Goal: Transaction & Acquisition: Book appointment/travel/reservation

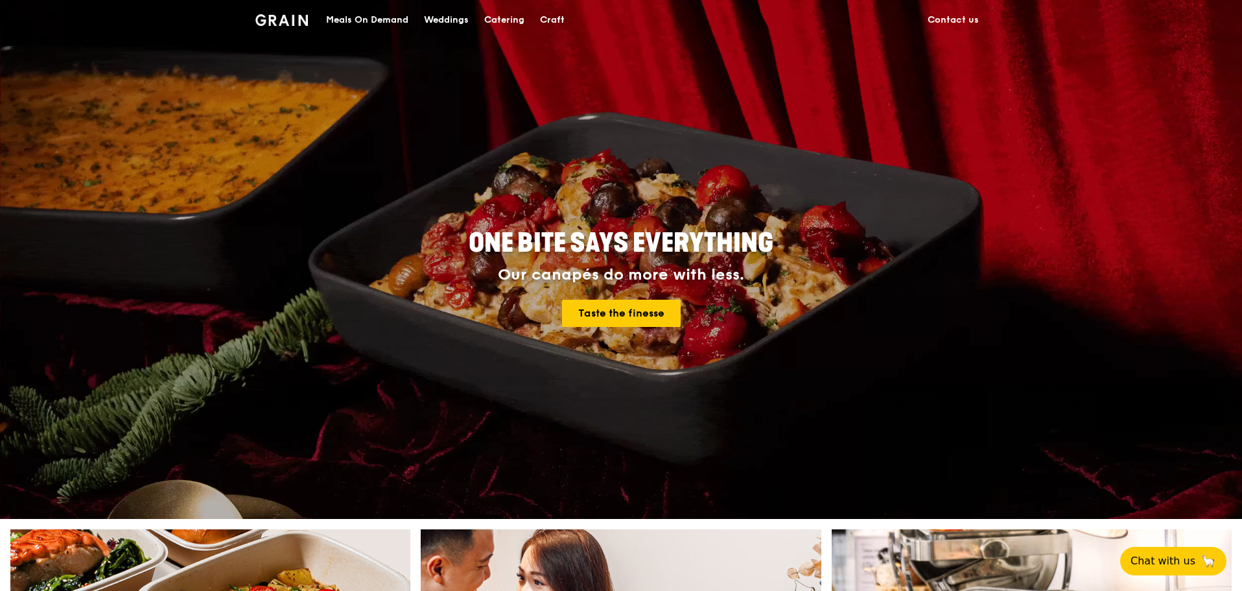
click at [504, 18] on div "Catering" at bounding box center [504, 20] width 40 height 39
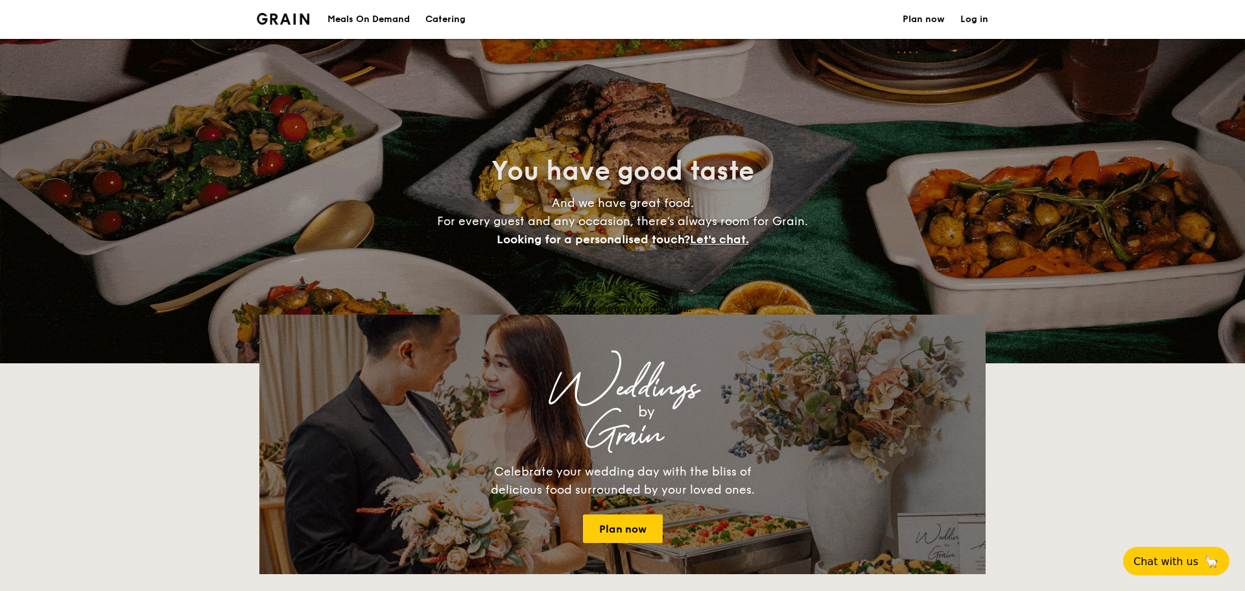
select select
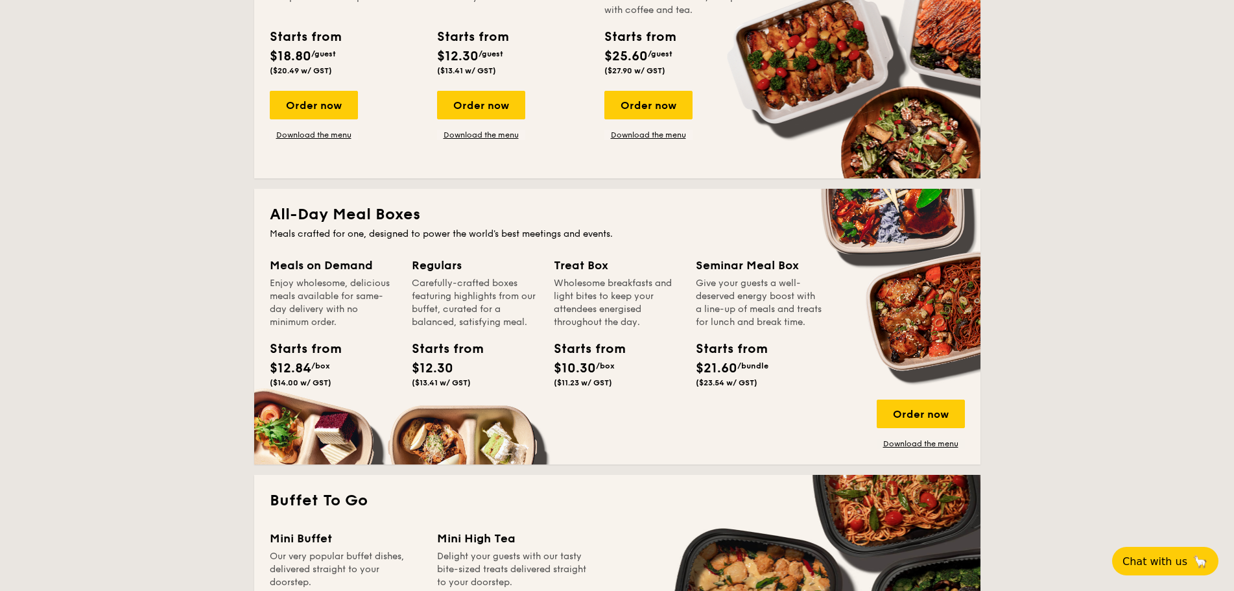
scroll to position [648, 0]
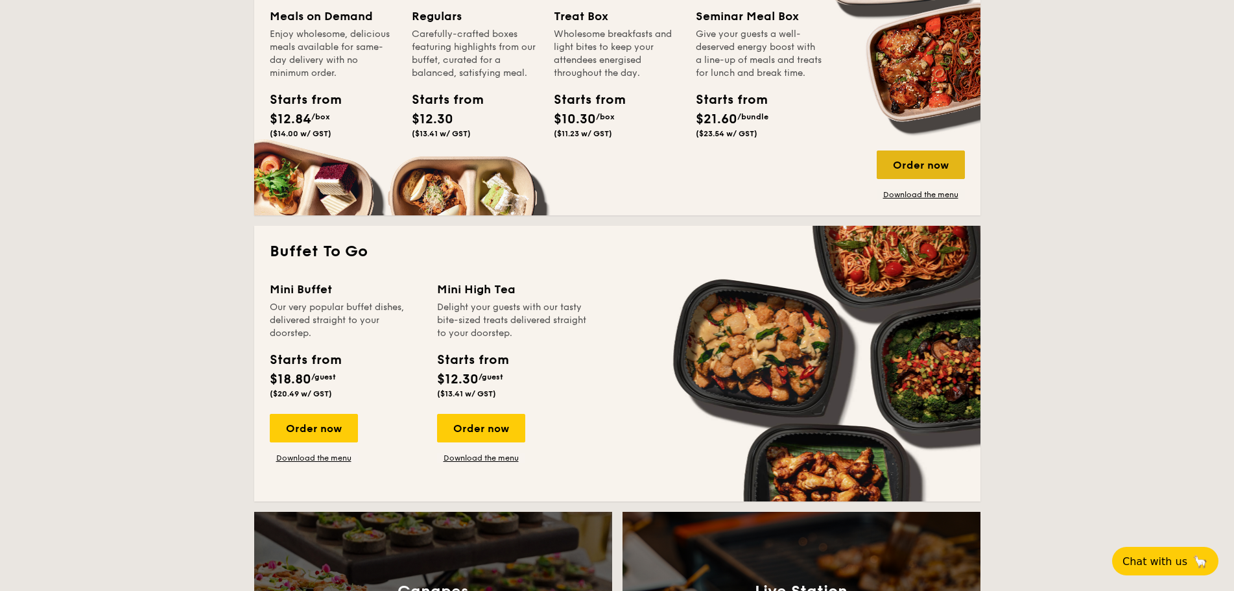
click at [944, 163] on div "Order now" at bounding box center [920, 164] width 88 height 29
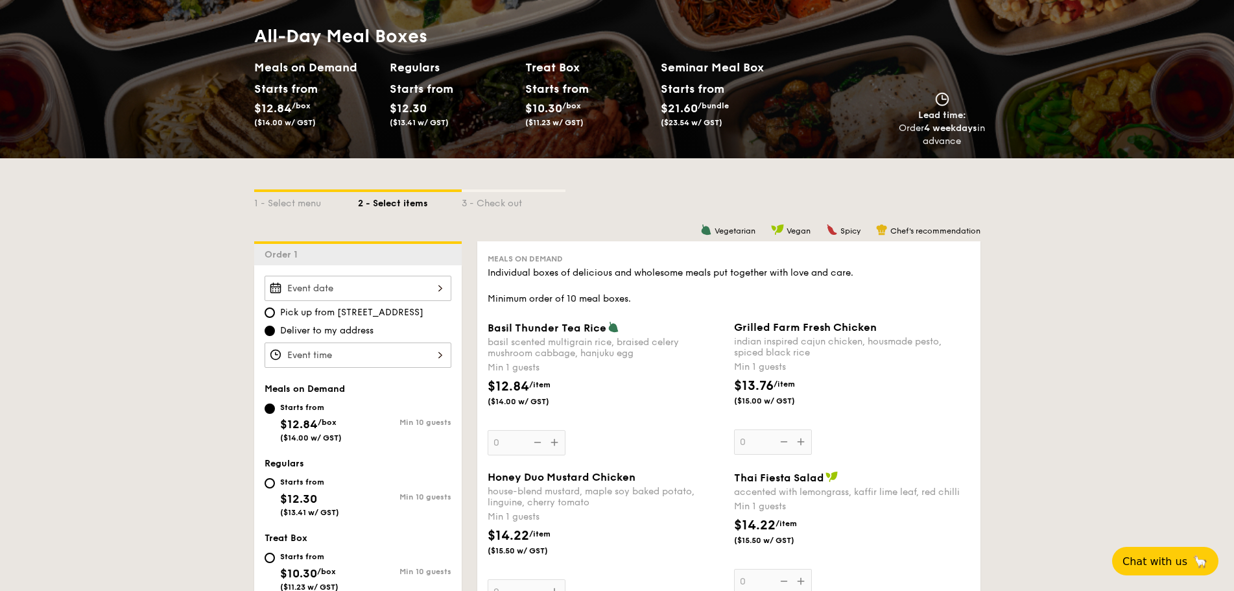
scroll to position [65, 0]
